Goal: Find specific page/section: Find specific page/section

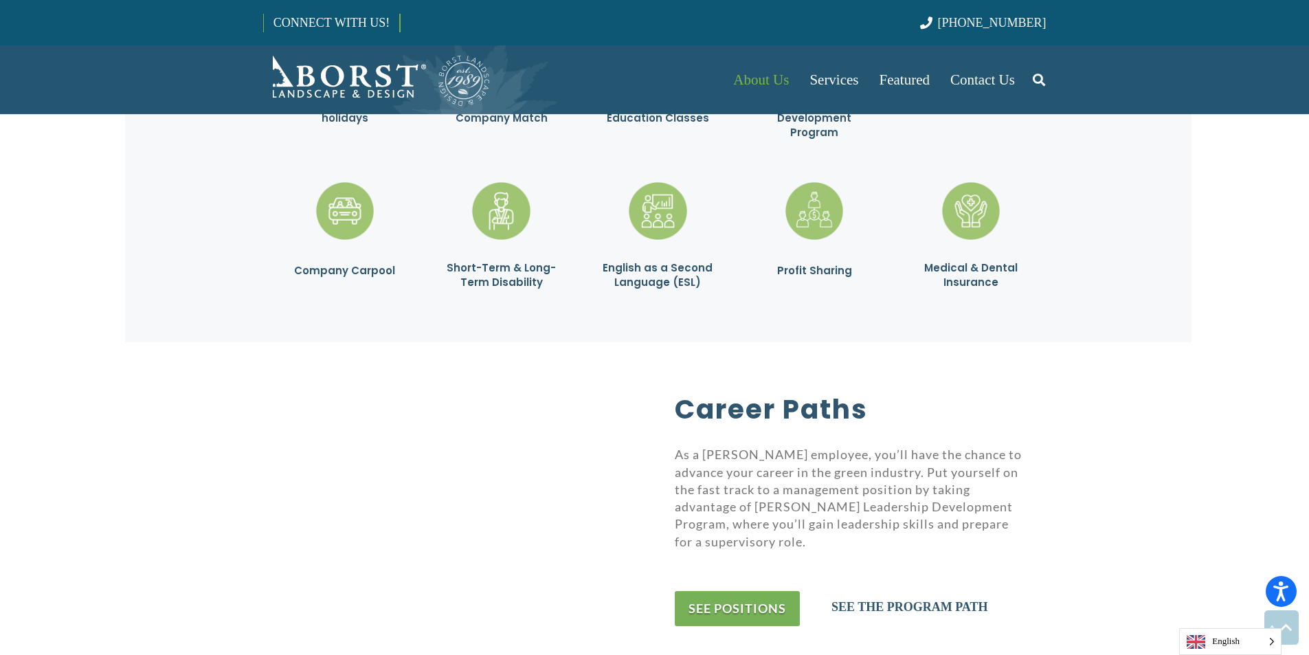
scroll to position [2473, 0]
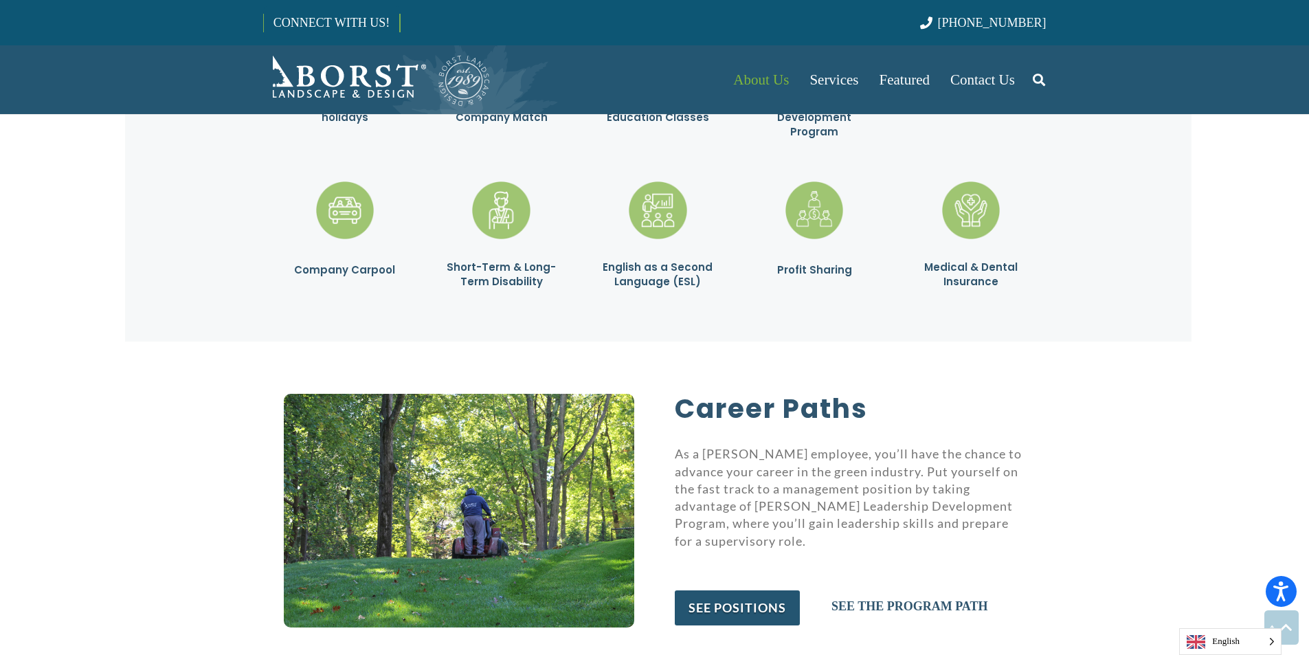
click at [725, 590] on link "see positions" at bounding box center [737, 607] width 125 height 35
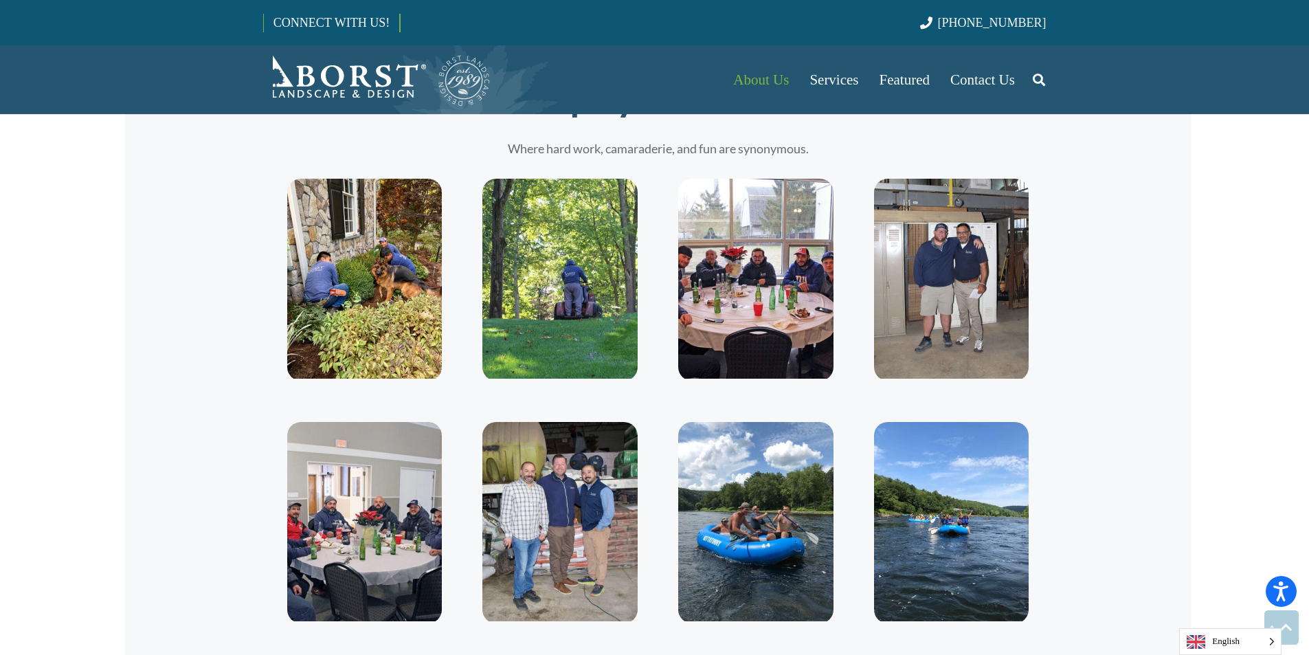
scroll to position [2936, 0]
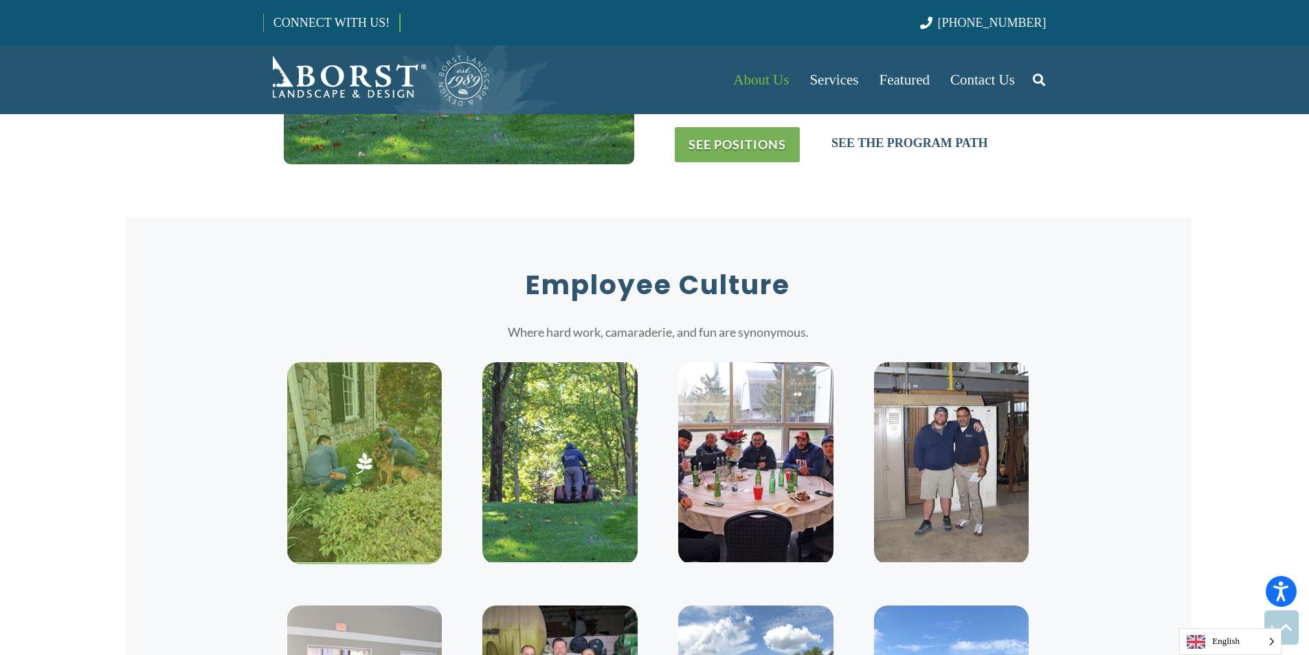
click at [396, 488] on img at bounding box center [364, 462] width 155 height 200
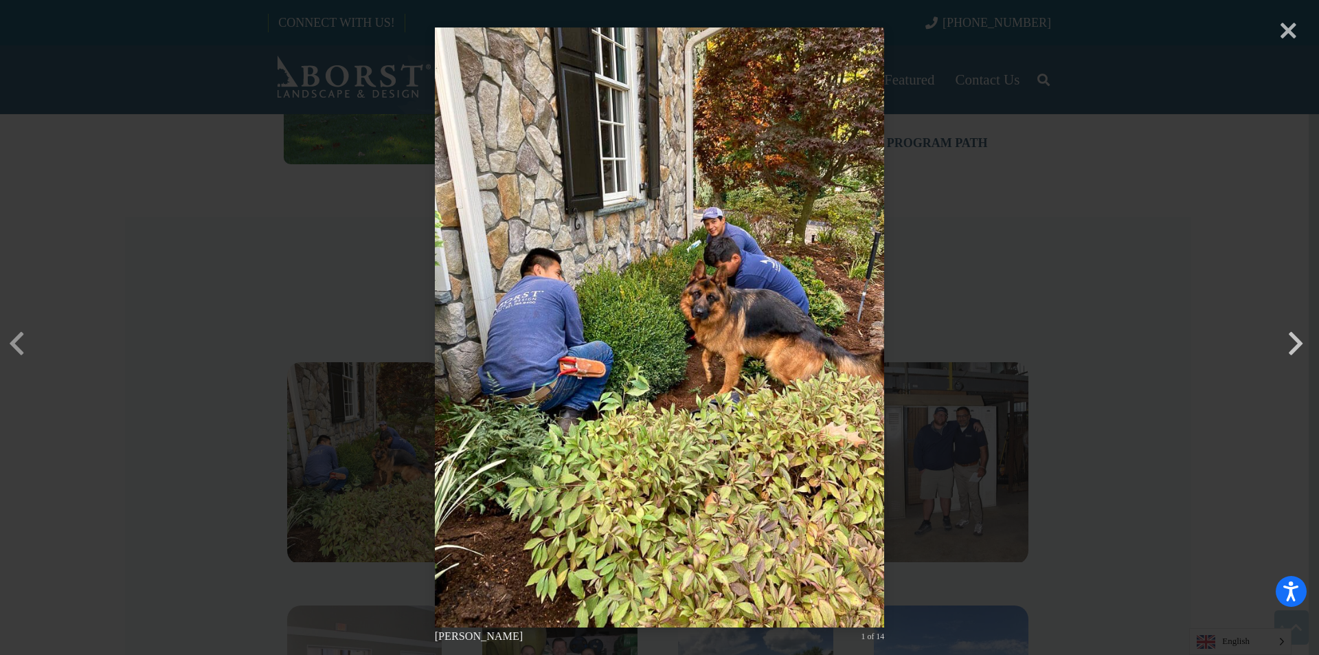
click at [1298, 339] on button "button" at bounding box center [1295, 322] width 33 height 33
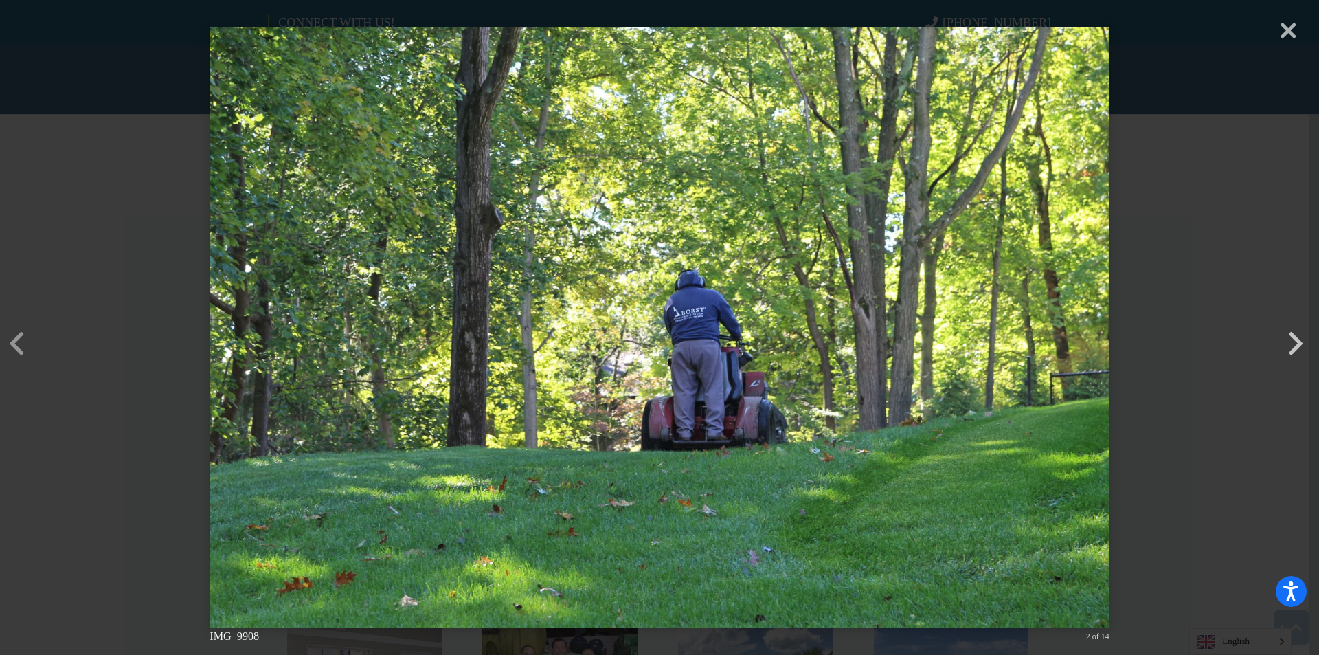
click at [1298, 339] on button "button" at bounding box center [1295, 322] width 33 height 33
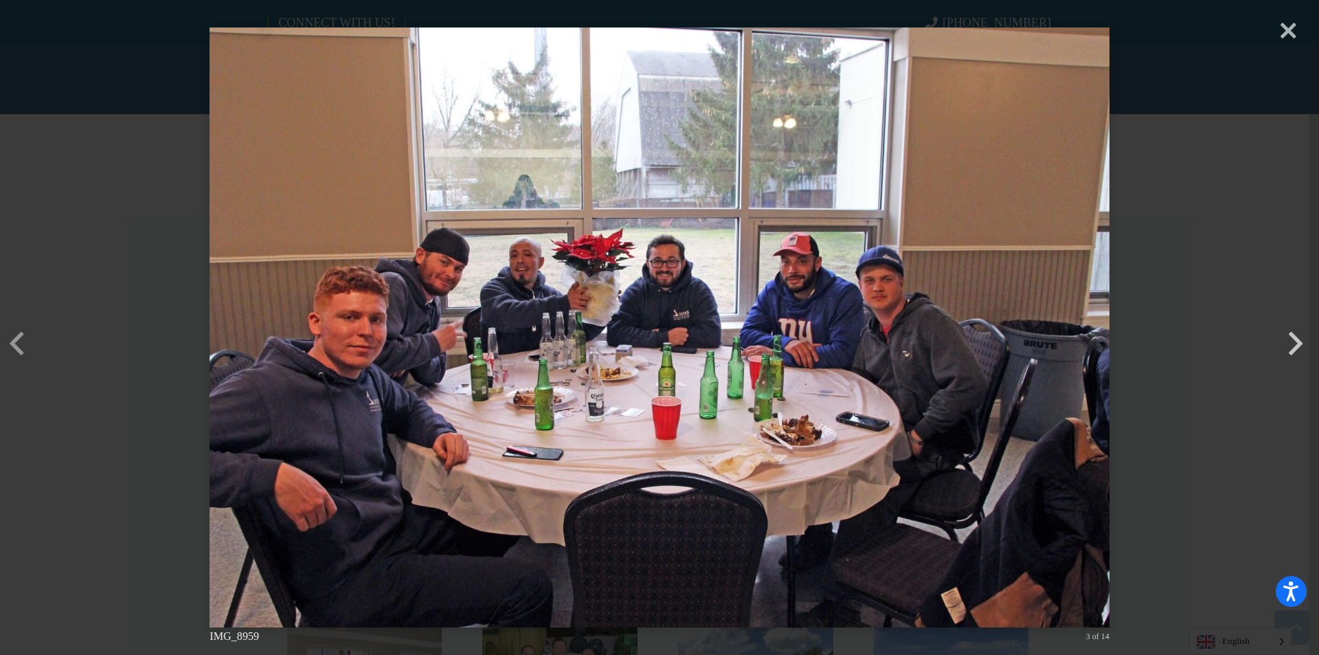
click at [1298, 339] on button "button" at bounding box center [1295, 322] width 33 height 33
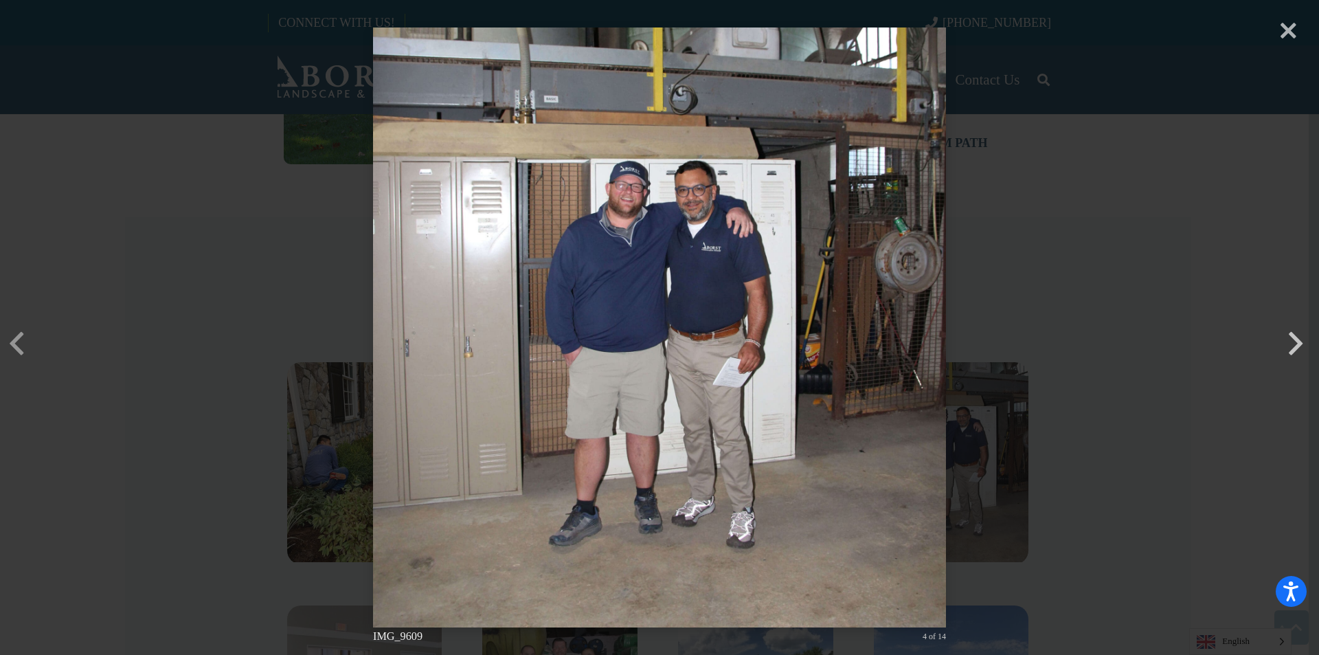
click at [1298, 339] on button "button" at bounding box center [1295, 322] width 33 height 33
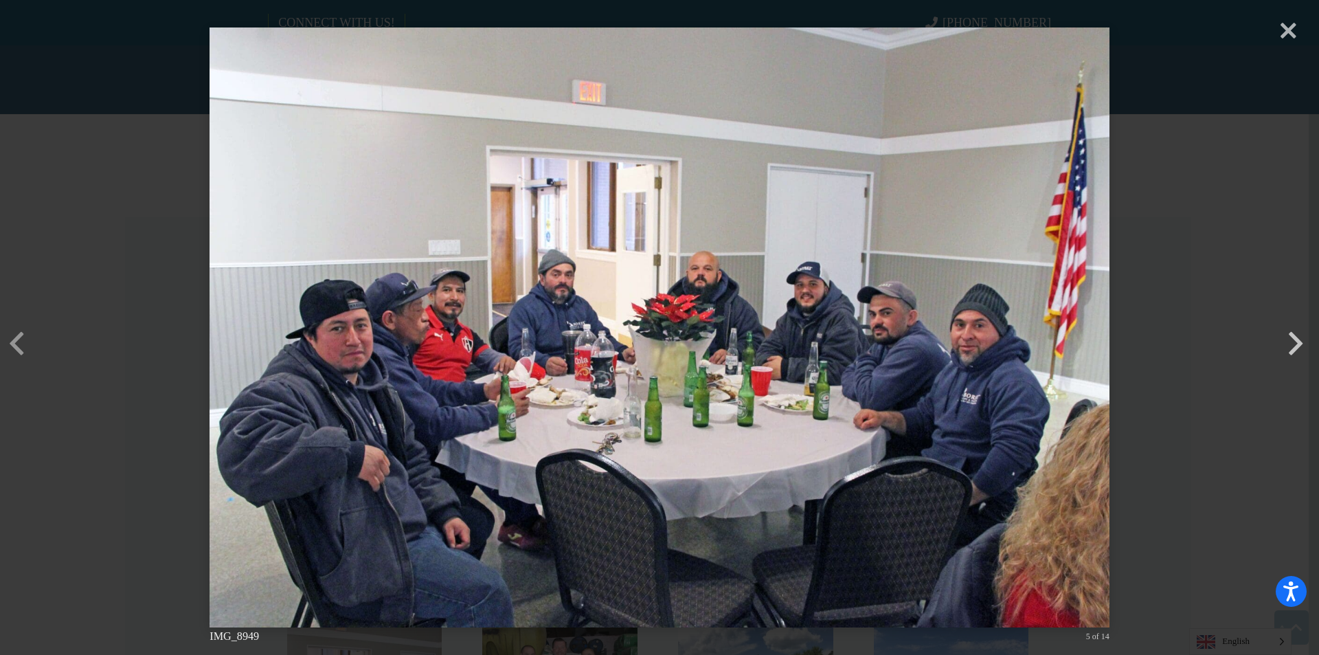
click at [1298, 339] on button "button" at bounding box center [1295, 322] width 33 height 33
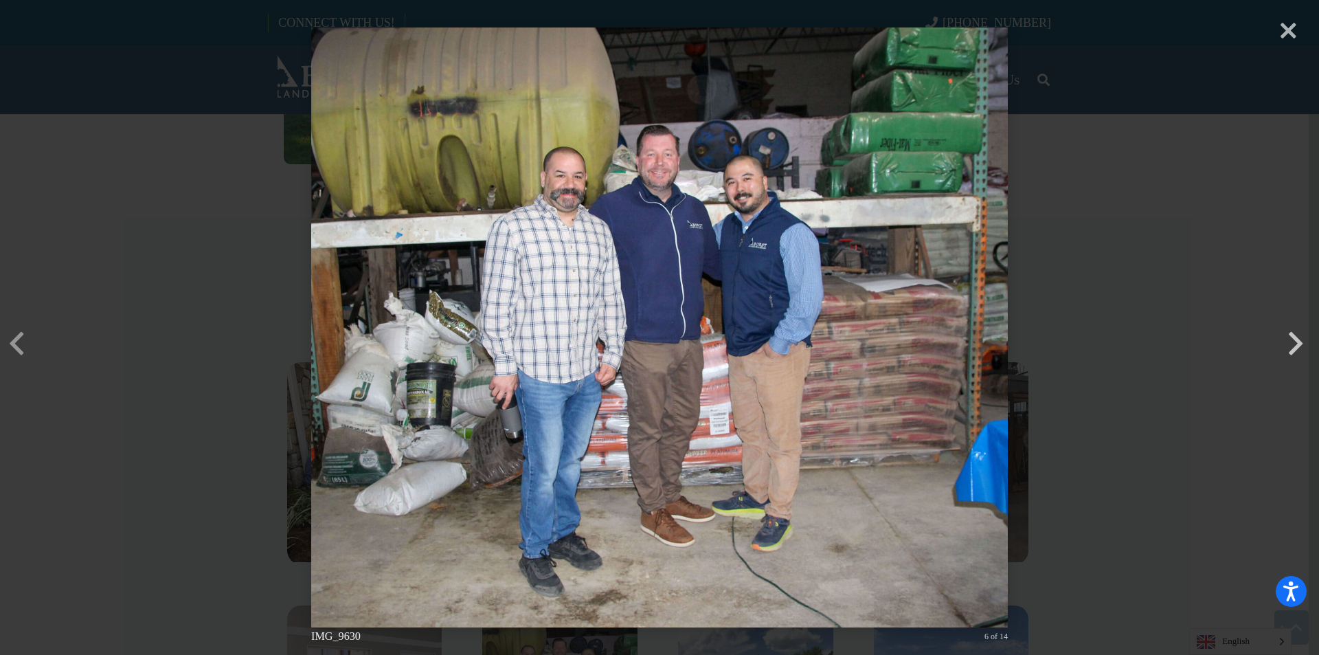
click at [1298, 339] on button "button" at bounding box center [1295, 322] width 33 height 33
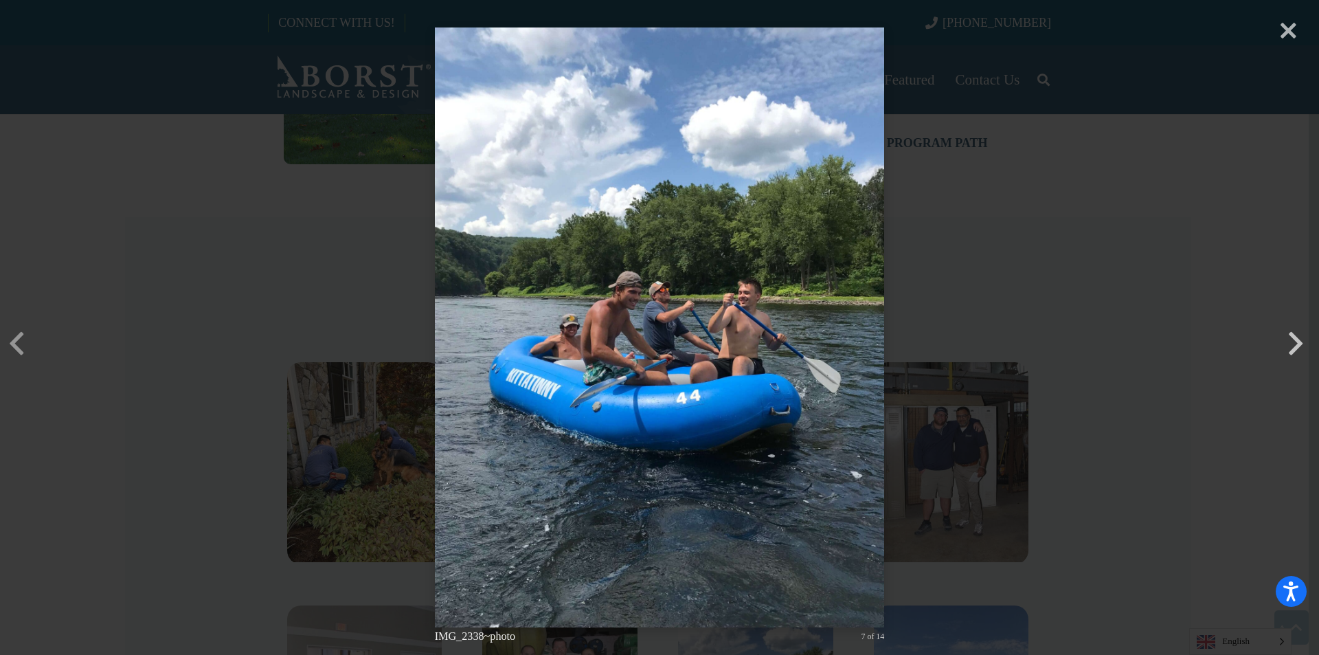
click at [1298, 339] on button "button" at bounding box center [1295, 322] width 33 height 33
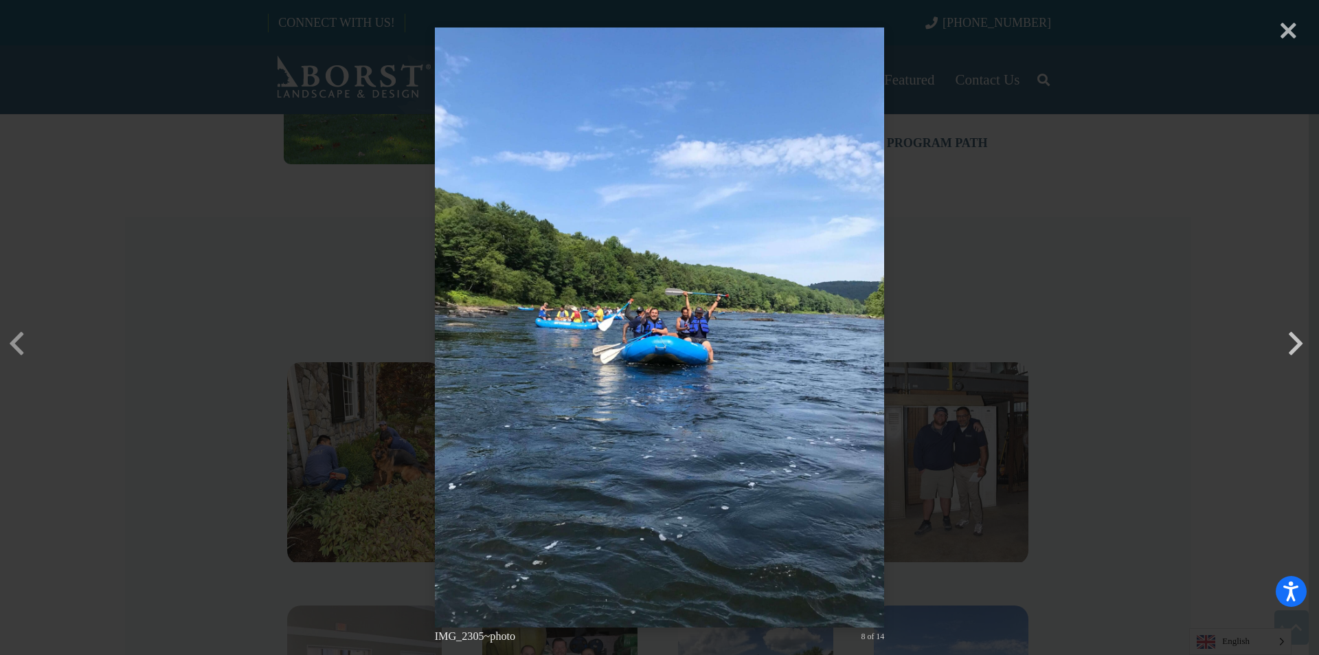
click at [1298, 339] on button "button" at bounding box center [1295, 322] width 33 height 33
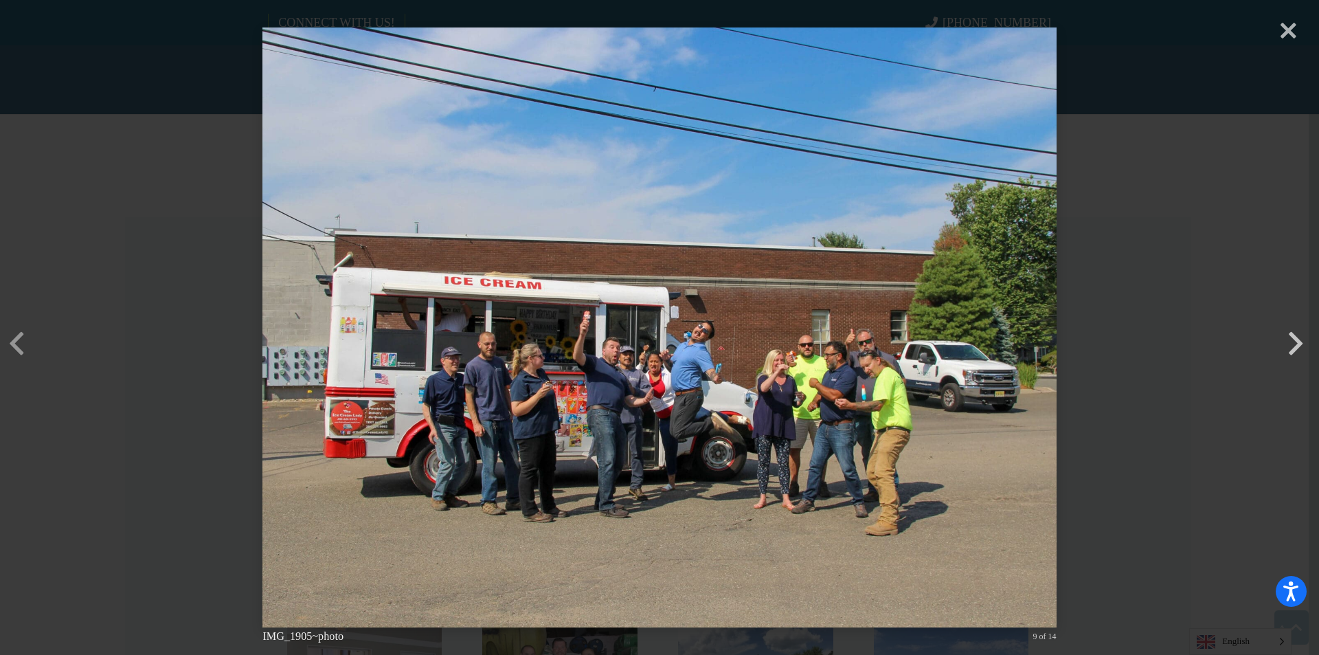
click at [1298, 339] on button "button" at bounding box center [1295, 322] width 33 height 33
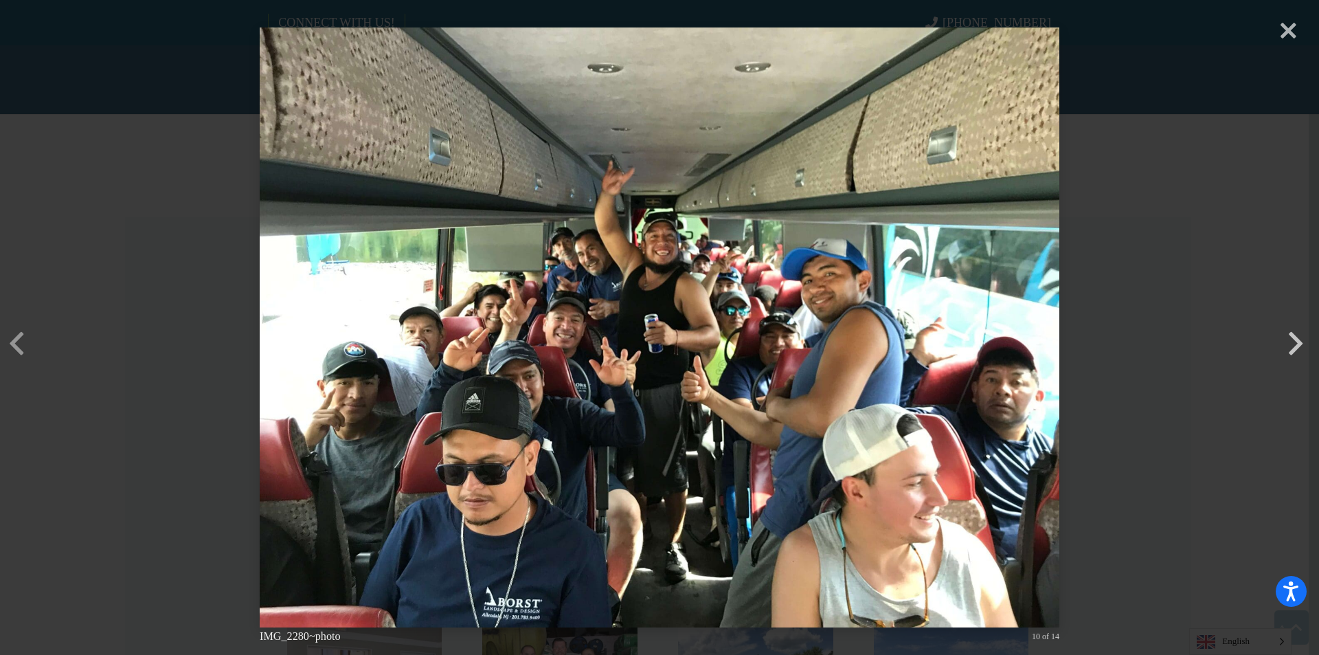
click at [1298, 339] on button "button" at bounding box center [1295, 322] width 33 height 33
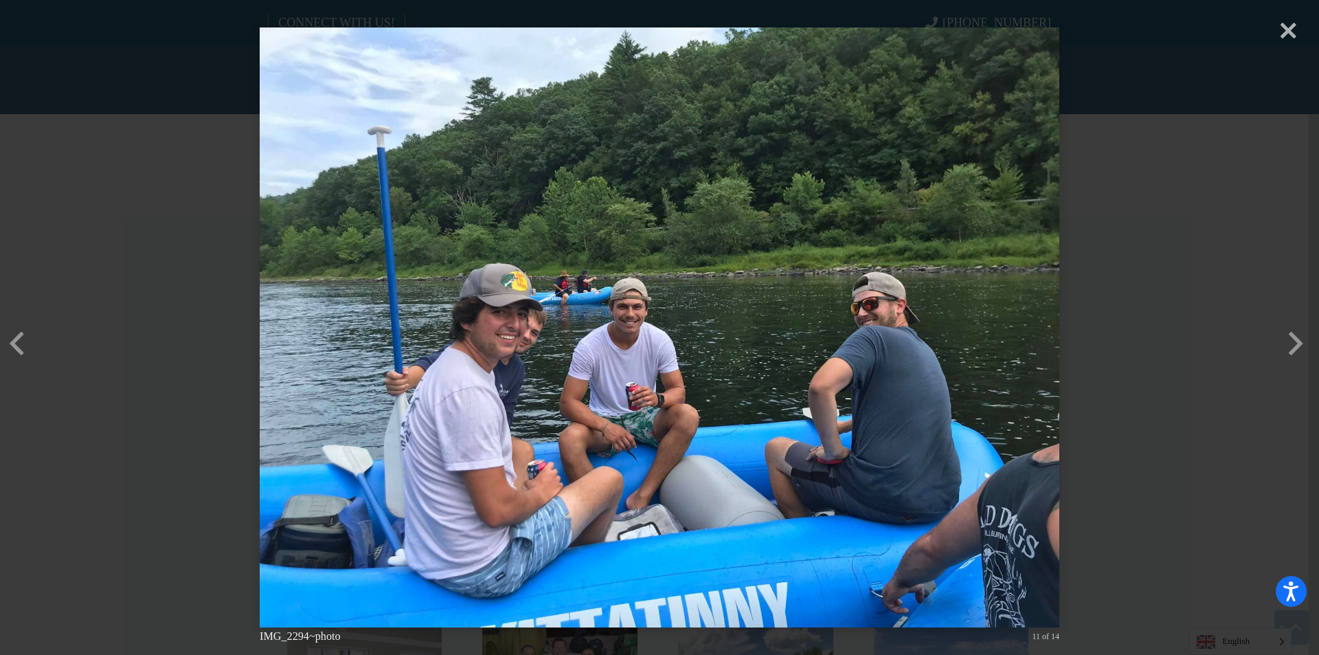
drag, startPoint x: 1298, startPoint y: 355, endPoint x: 1116, endPoint y: 411, distance: 190.5
click at [1116, 411] on div "× IMG_2294~photo 11 of 14 Loading..." at bounding box center [659, 327] width 1319 height 655
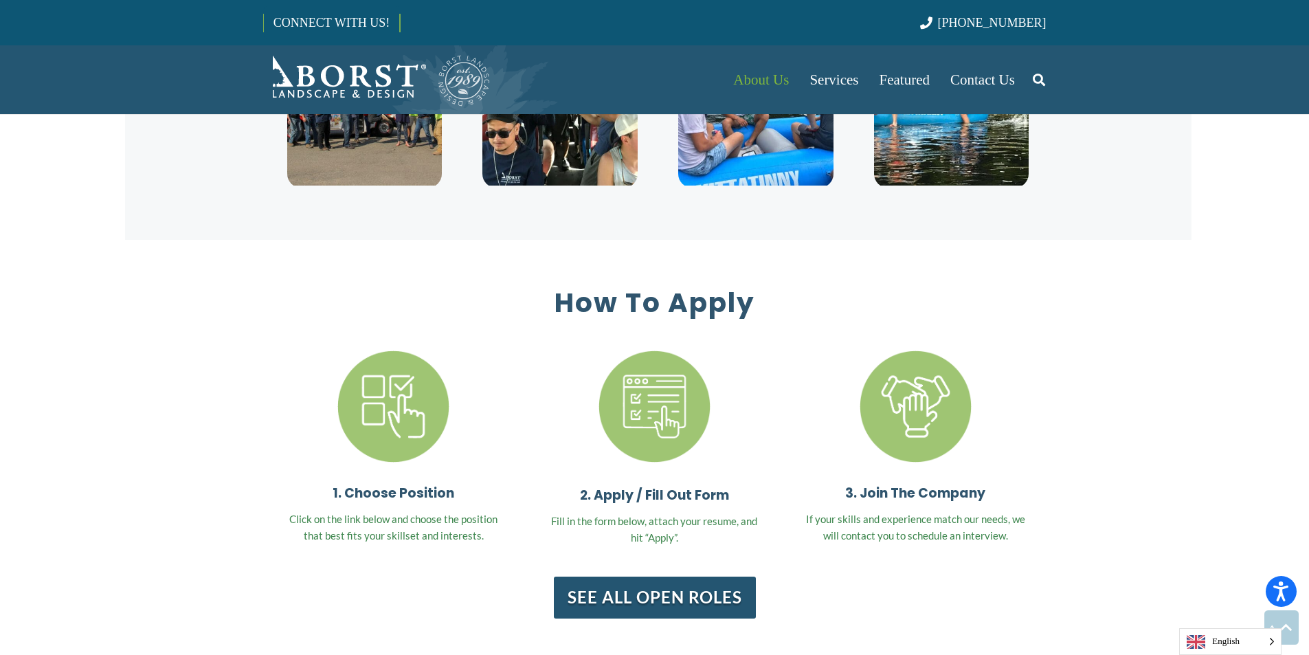
scroll to position [3897, 0]
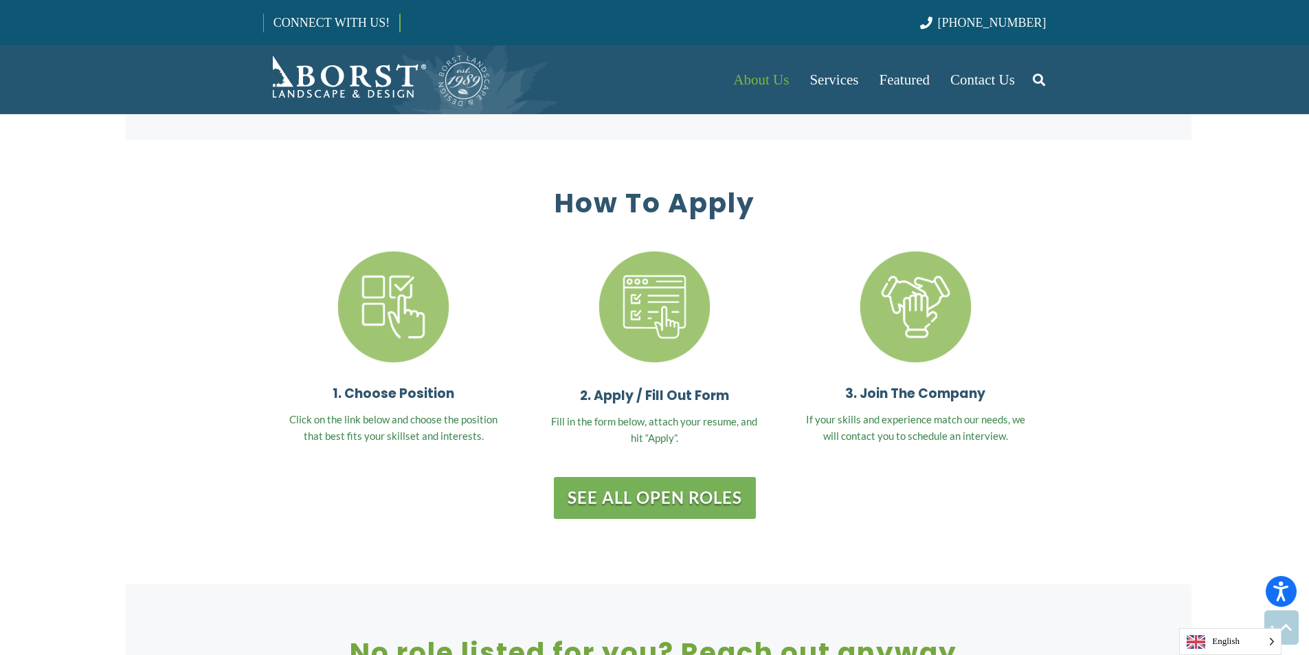
click at [679, 477] on link "See All Open Roles" at bounding box center [655, 498] width 202 height 42
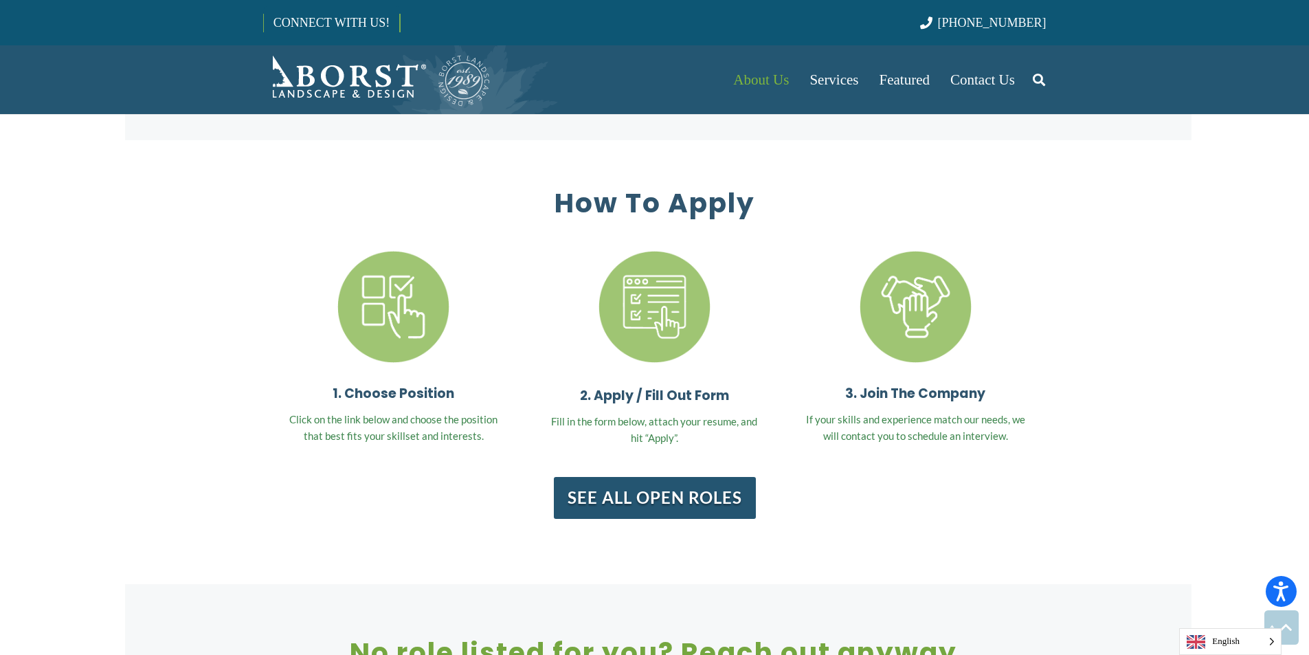
scroll to position [2473, 0]
